Goal: Transaction & Acquisition: Download file/media

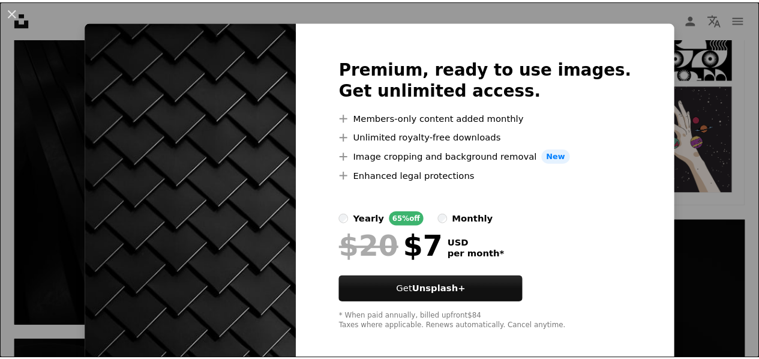
scroll to position [26, 0]
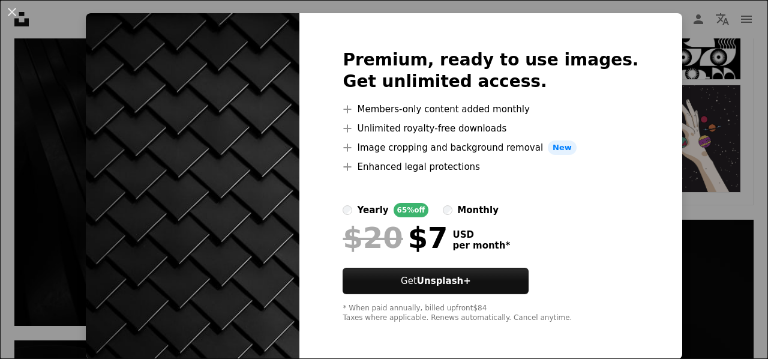
click at [10, 16] on button "An X shape" at bounding box center [12, 12] width 14 height 14
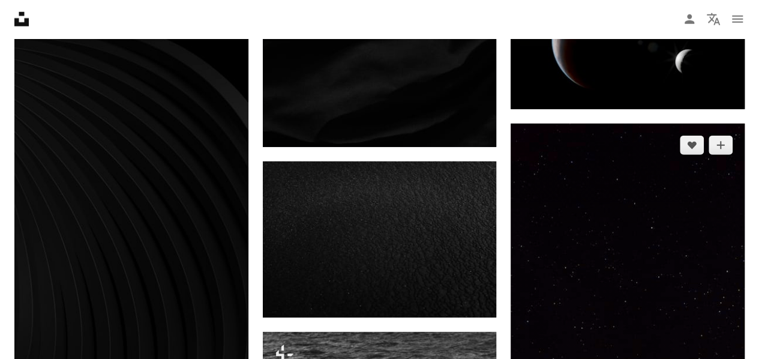
scroll to position [1620, 0]
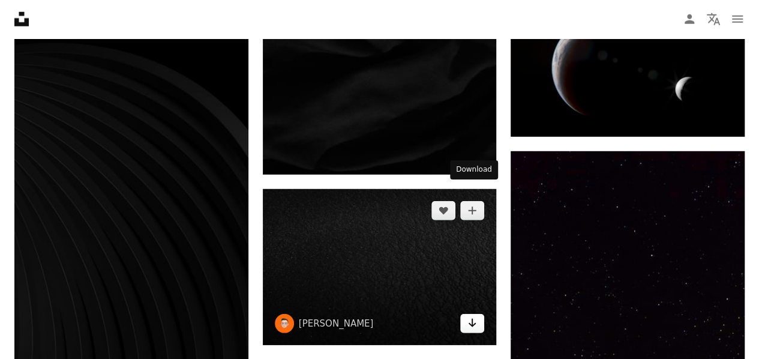
click at [473, 319] on icon "Download" at bounding box center [473, 323] width 8 height 8
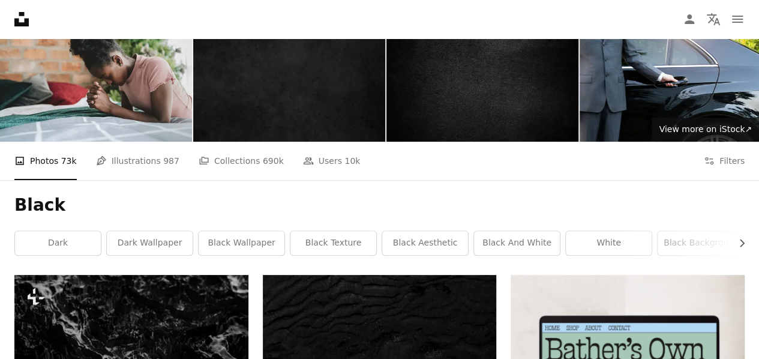
scroll to position [0, 0]
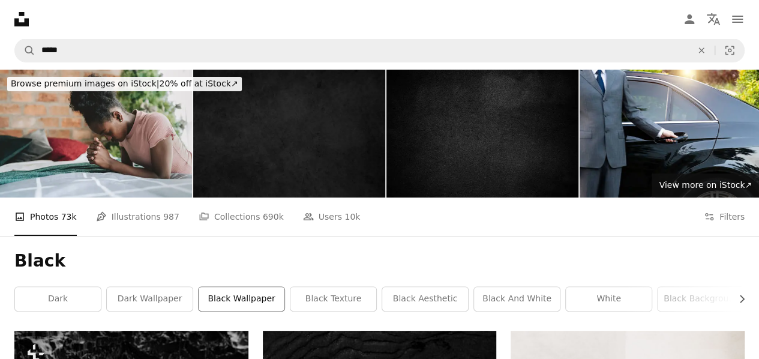
click at [269, 287] on link "black wallpaper" at bounding box center [242, 299] width 86 height 24
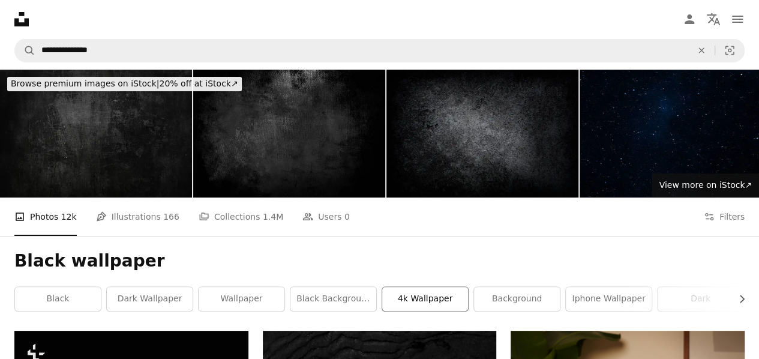
click at [446, 287] on link "4k wallpaper" at bounding box center [425, 299] width 86 height 24
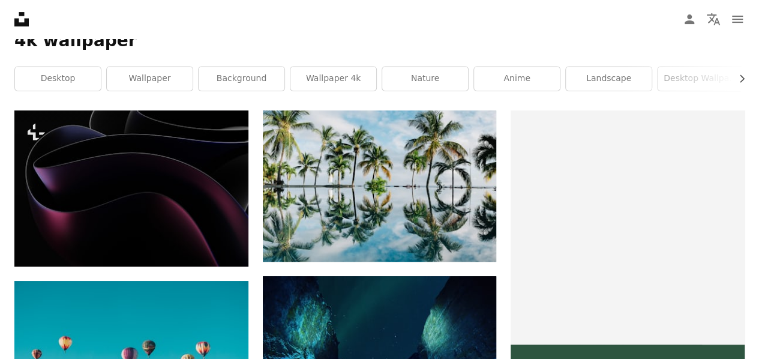
scroll to position [300, 0]
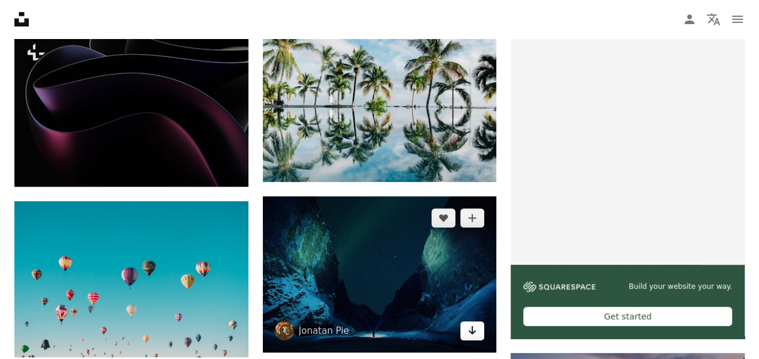
click at [470, 323] on icon "Arrow pointing down" at bounding box center [472, 330] width 10 height 14
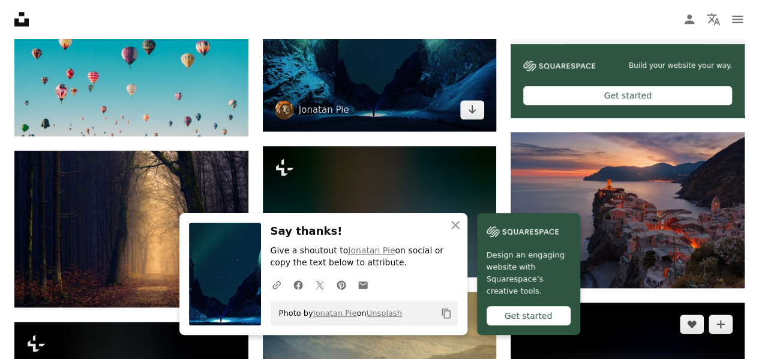
scroll to position [540, 0]
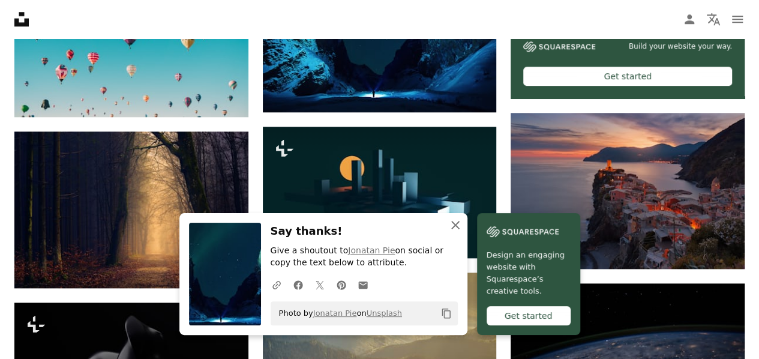
click at [463, 229] on icon "An X shape" at bounding box center [455, 225] width 14 height 14
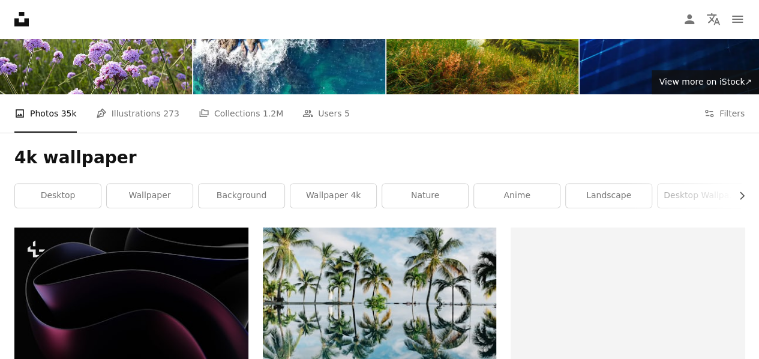
scroll to position [0, 0]
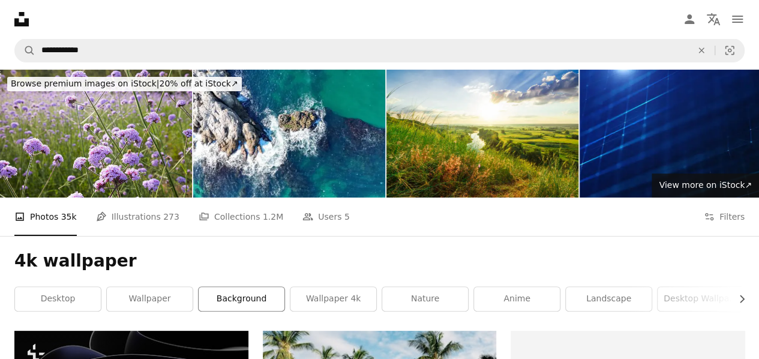
click at [218, 287] on link "background" at bounding box center [242, 299] width 86 height 24
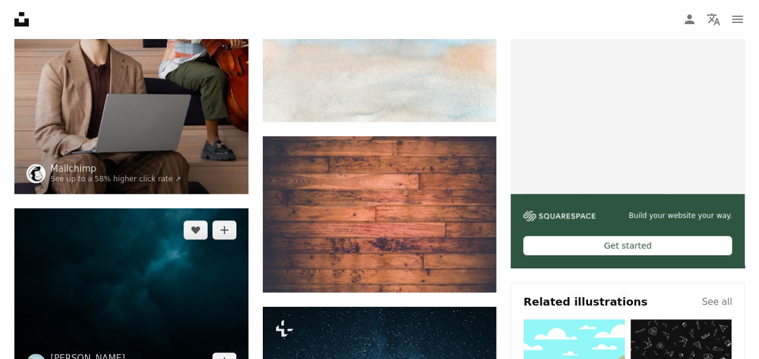
scroll to position [360, 0]
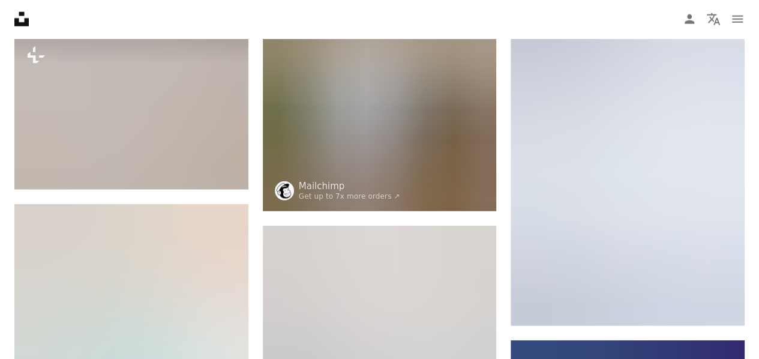
scroll to position [1560, 0]
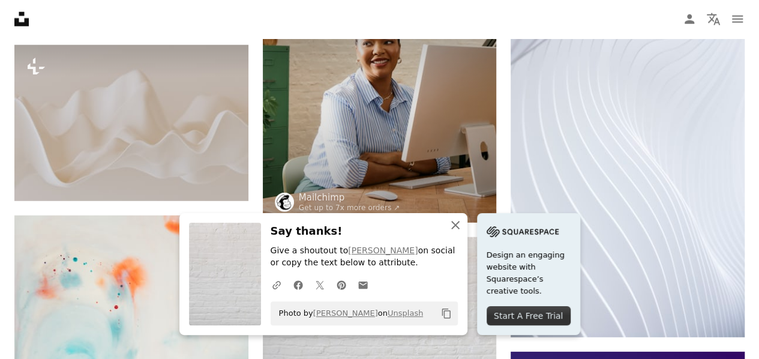
click at [460, 224] on icon "button" at bounding box center [455, 225] width 8 height 8
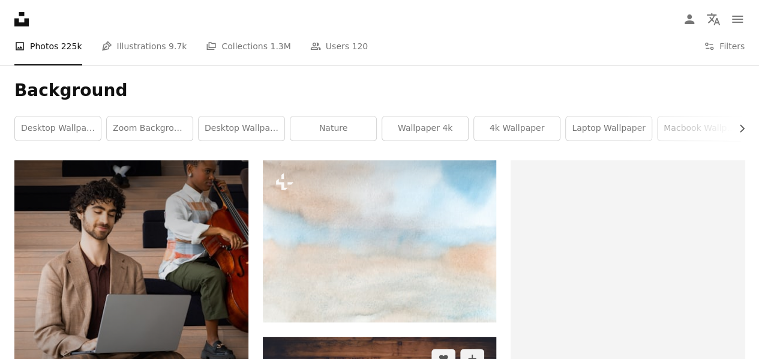
scroll to position [120, 0]
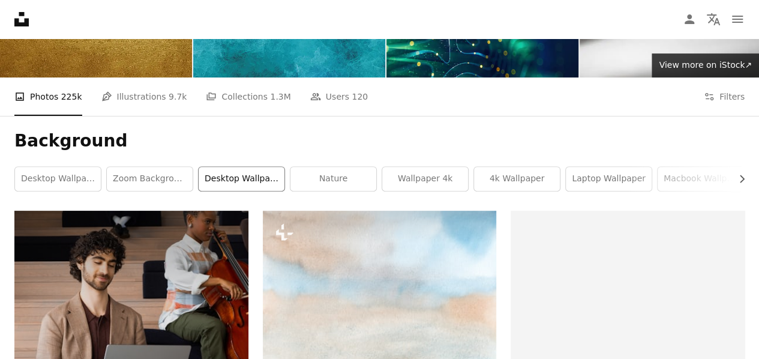
click at [246, 167] on link "desktop wallpaper" at bounding box center [242, 179] width 86 height 24
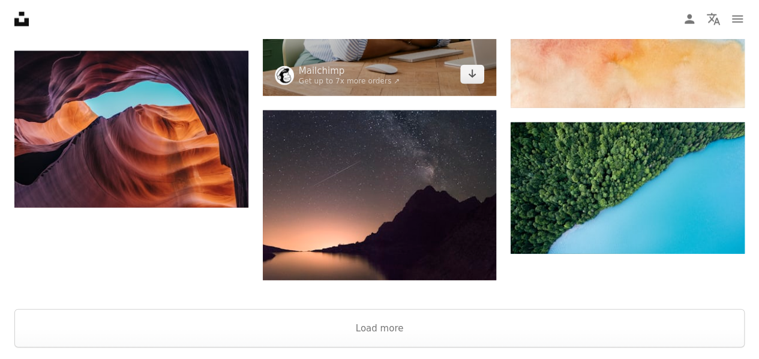
scroll to position [1434, 0]
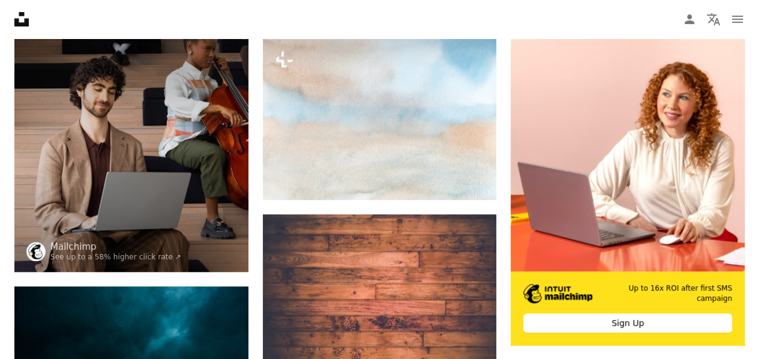
scroll to position [300, 0]
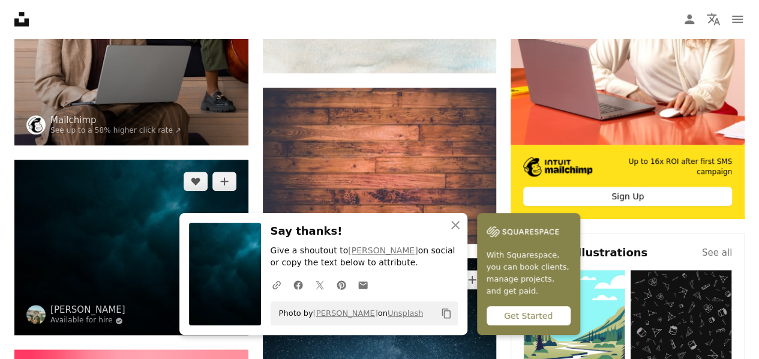
scroll to position [420, 0]
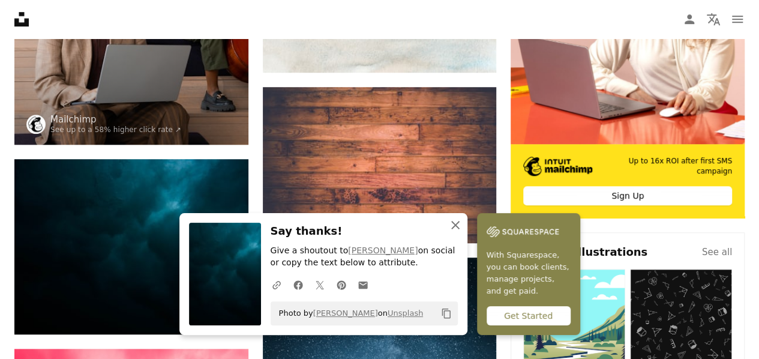
click at [460, 225] on icon "button" at bounding box center [455, 225] width 8 height 8
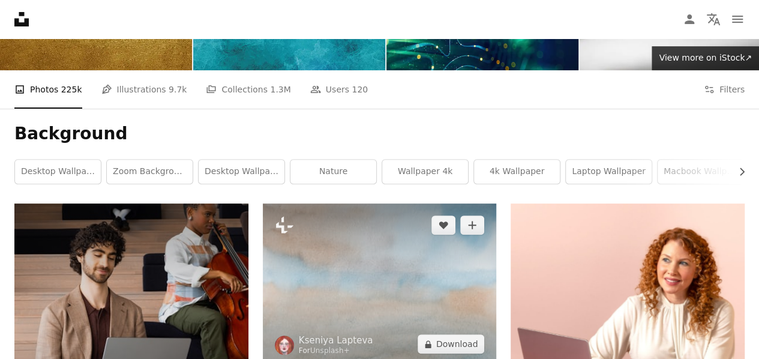
scroll to position [120, 0]
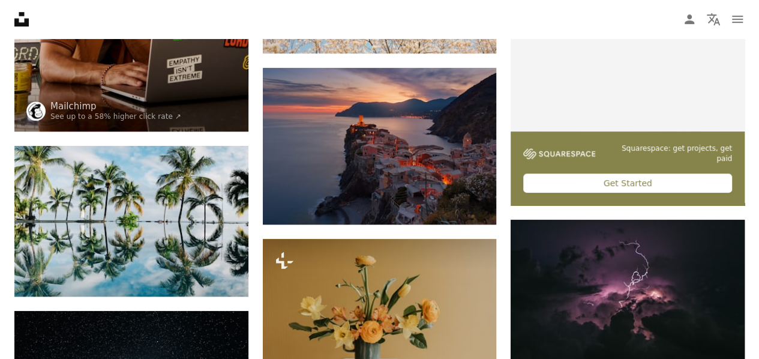
scroll to position [414, 0]
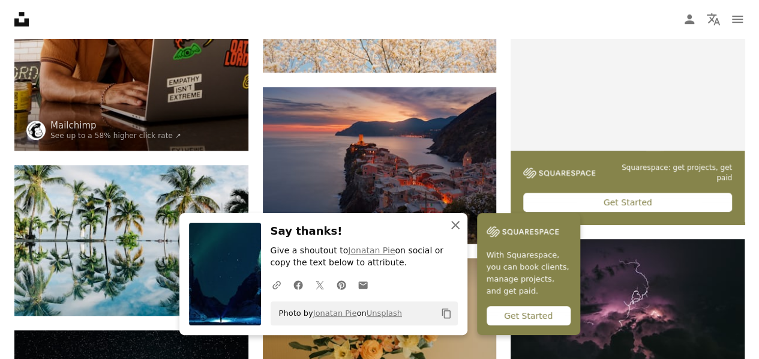
click at [463, 223] on icon "An X shape" at bounding box center [455, 225] width 14 height 14
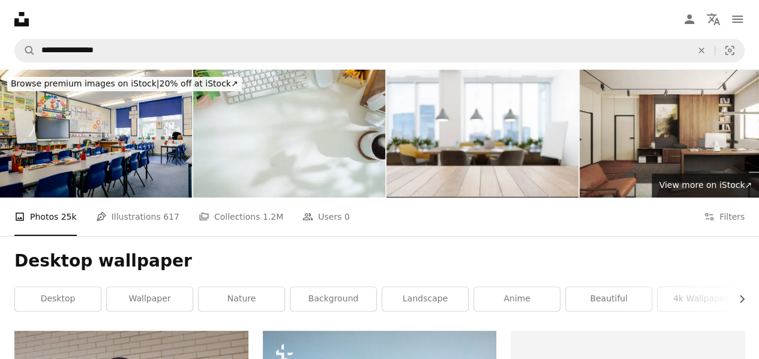
scroll to position [60, 0]
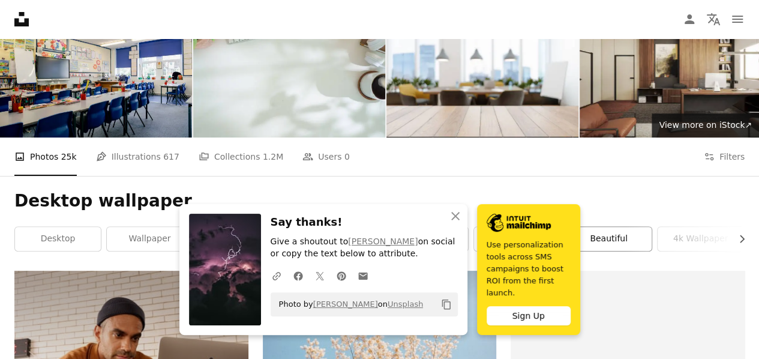
click at [590, 227] on link "beautiful" at bounding box center [609, 239] width 86 height 24
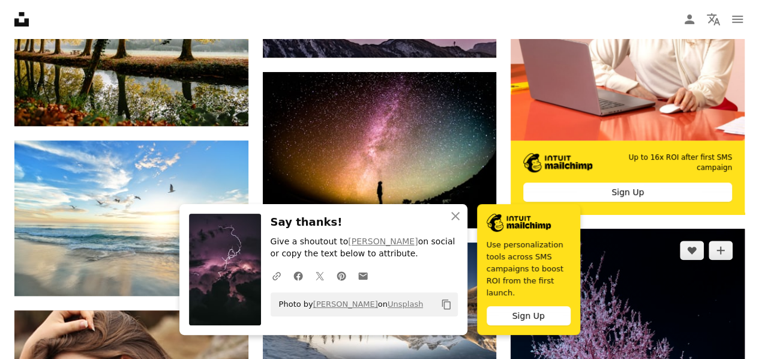
scroll to position [480, 0]
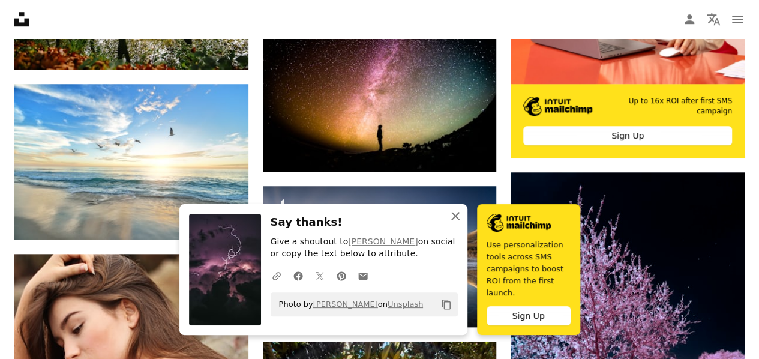
click at [463, 223] on icon "An X shape" at bounding box center [455, 216] width 14 height 14
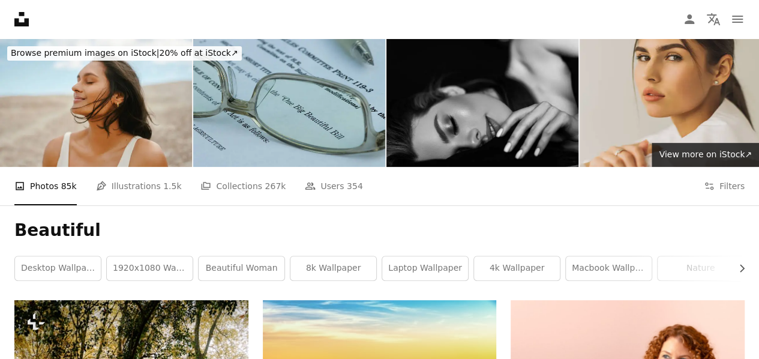
scroll to position [0, 0]
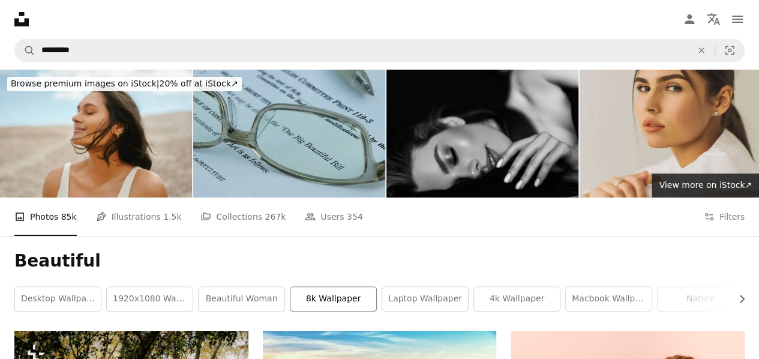
click at [318, 287] on link "8k wallpaper" at bounding box center [333, 299] width 86 height 24
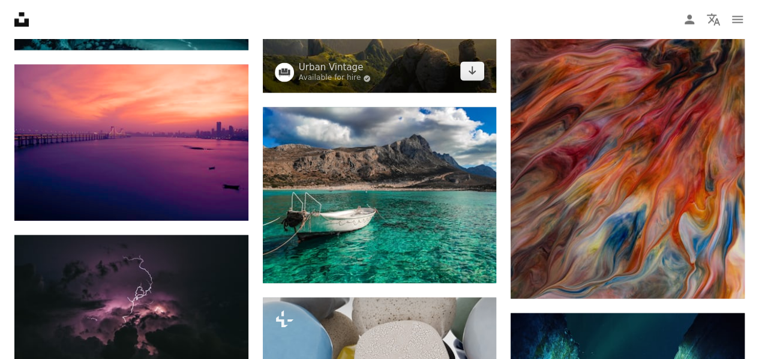
scroll to position [1020, 0]
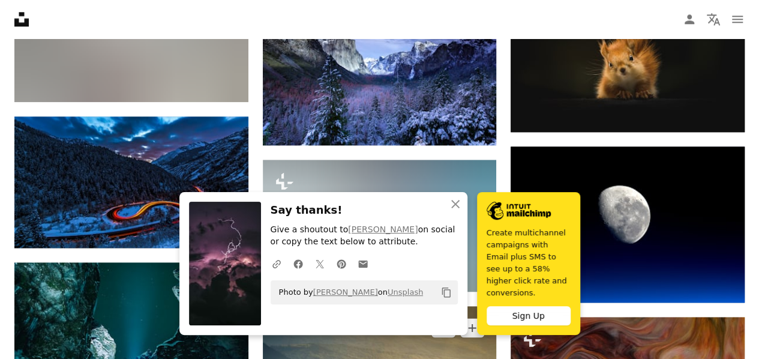
scroll to position [660, 0]
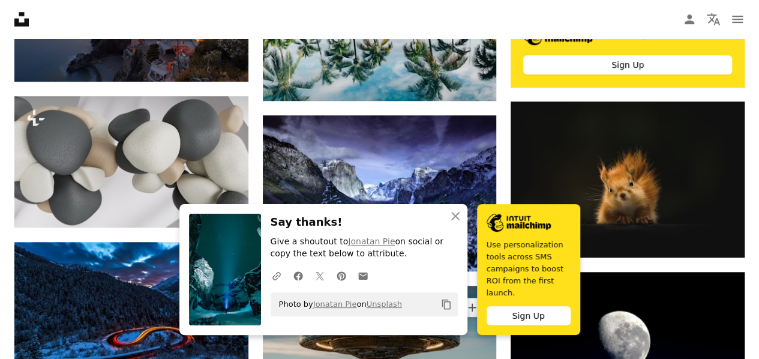
scroll to position [540, 0]
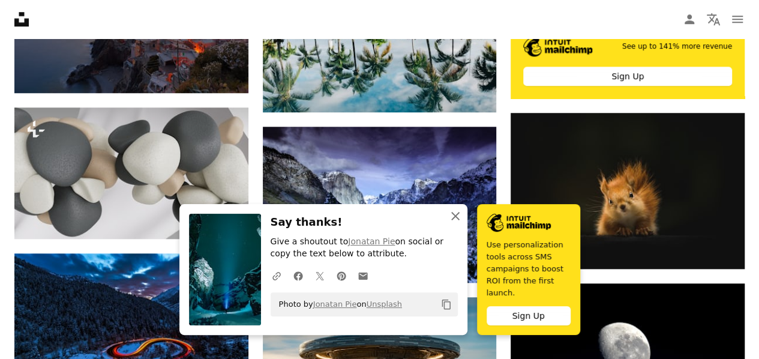
click at [460, 220] on icon "button" at bounding box center [455, 216] width 8 height 8
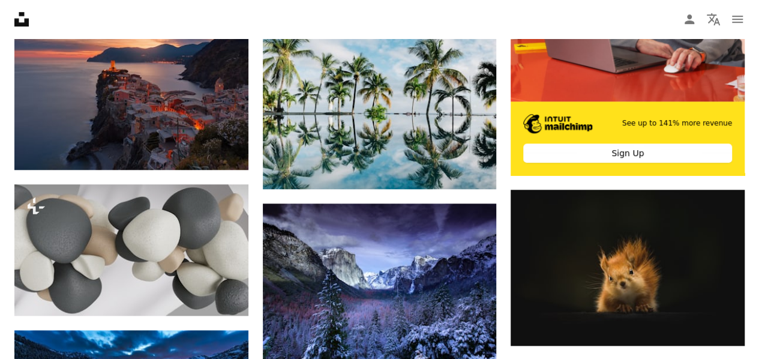
scroll to position [480, 0]
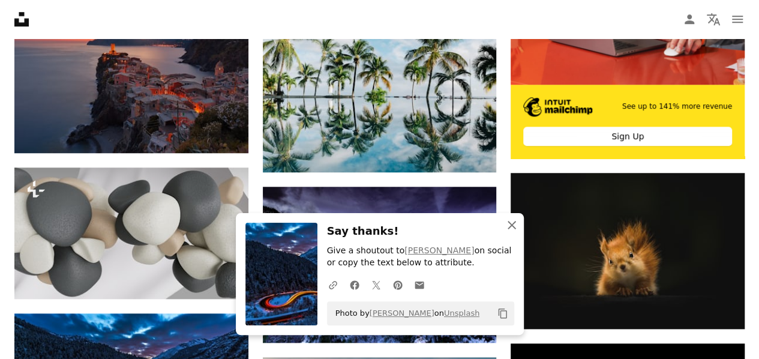
click at [509, 223] on icon "An X shape" at bounding box center [512, 225] width 14 height 14
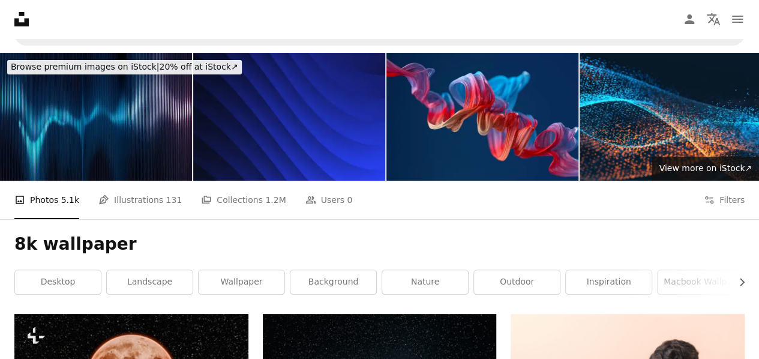
scroll to position [0, 0]
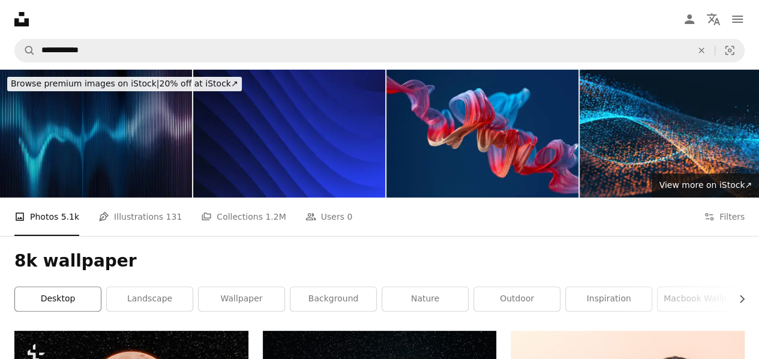
click at [86, 287] on link "desktop" at bounding box center [58, 299] width 86 height 24
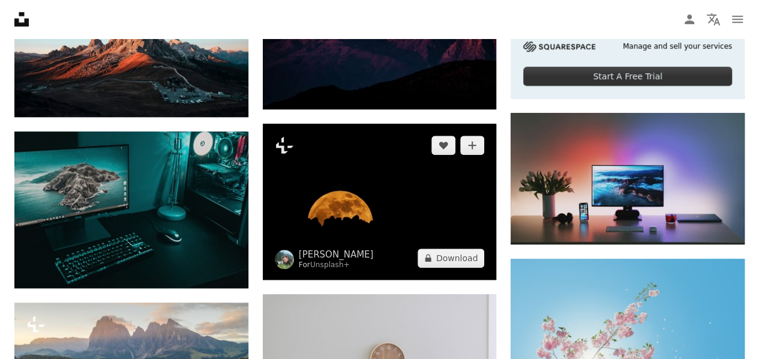
scroll to position [420, 0]
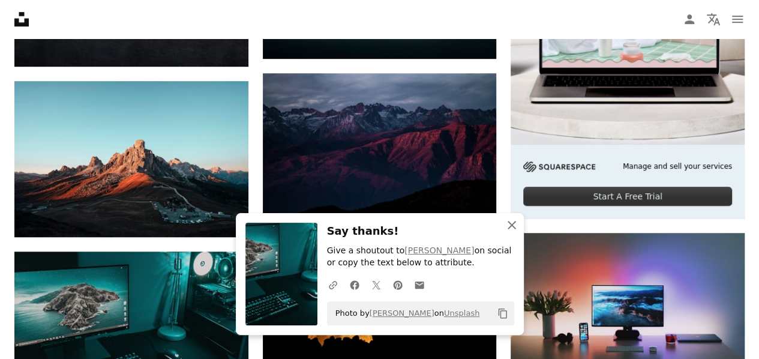
click at [514, 221] on icon "An X shape" at bounding box center [512, 225] width 14 height 14
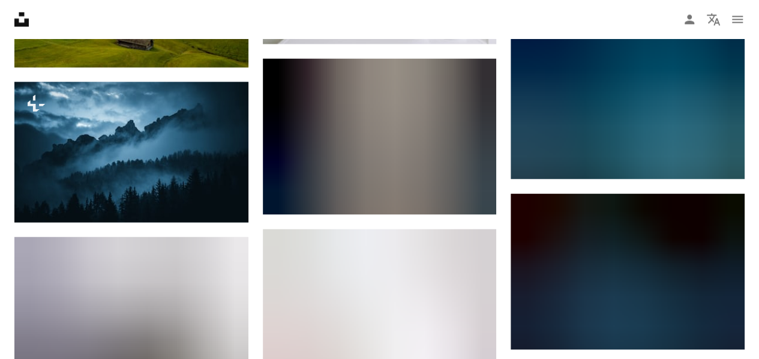
scroll to position [960, 0]
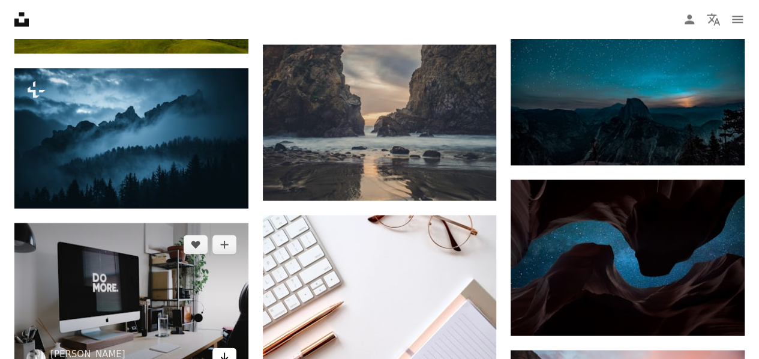
click at [222, 349] on icon "Arrow pointing down" at bounding box center [225, 356] width 10 height 14
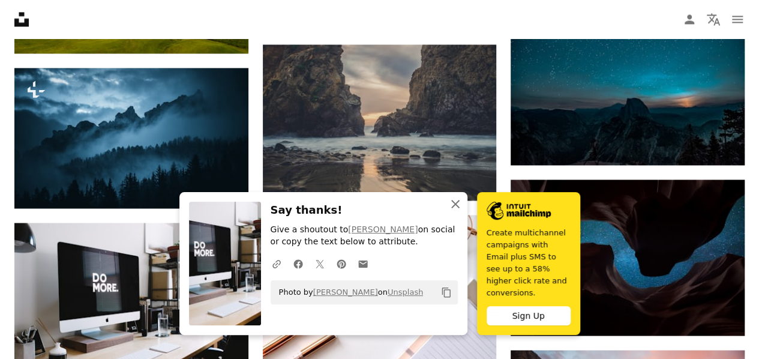
click at [463, 211] on icon "An X shape" at bounding box center [455, 204] width 14 height 14
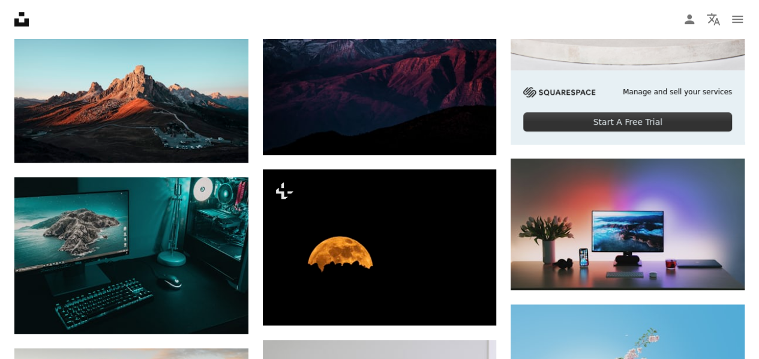
scroll to position [480, 0]
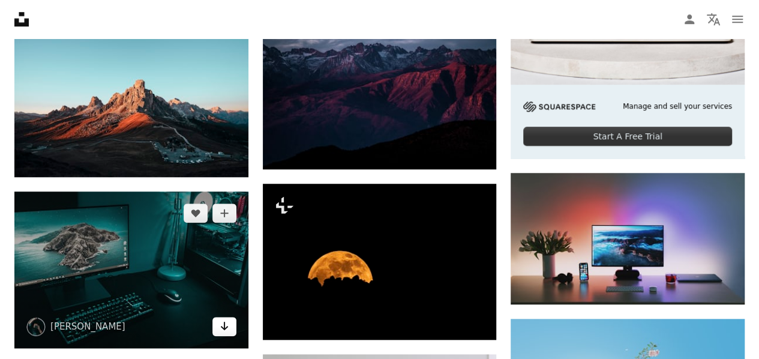
click at [227, 322] on icon "Download" at bounding box center [224, 326] width 8 height 8
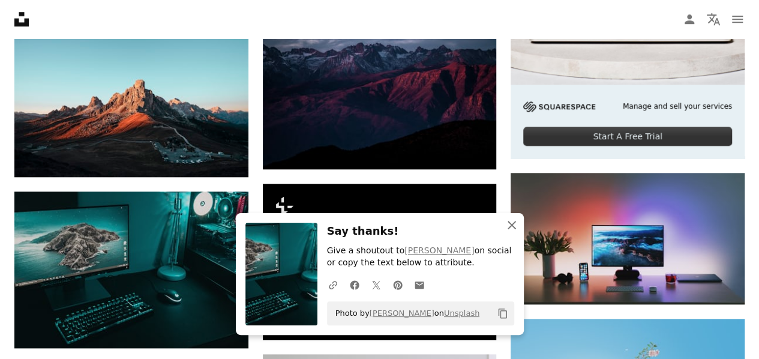
click at [512, 227] on icon "button" at bounding box center [512, 225] width 8 height 8
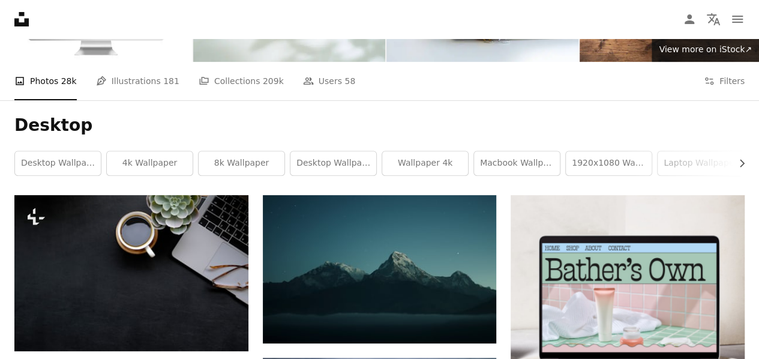
scroll to position [120, 0]
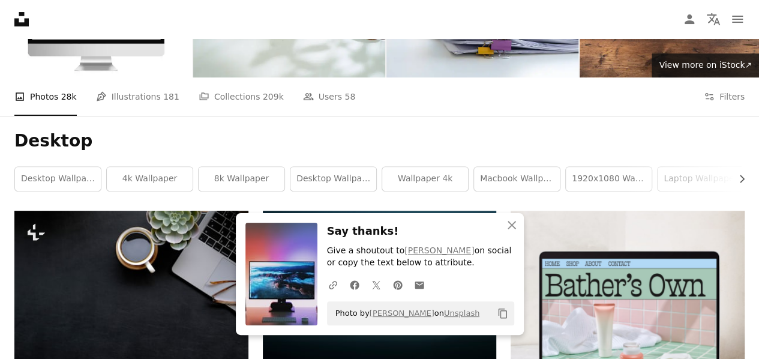
click at [421, 116] on div "Desktop Chevron right desktop wallpaper 4k wallpaper 8k wallpaper desktop wallp…" at bounding box center [379, 163] width 759 height 95
